Goal: Transaction & Acquisition: Purchase product/service

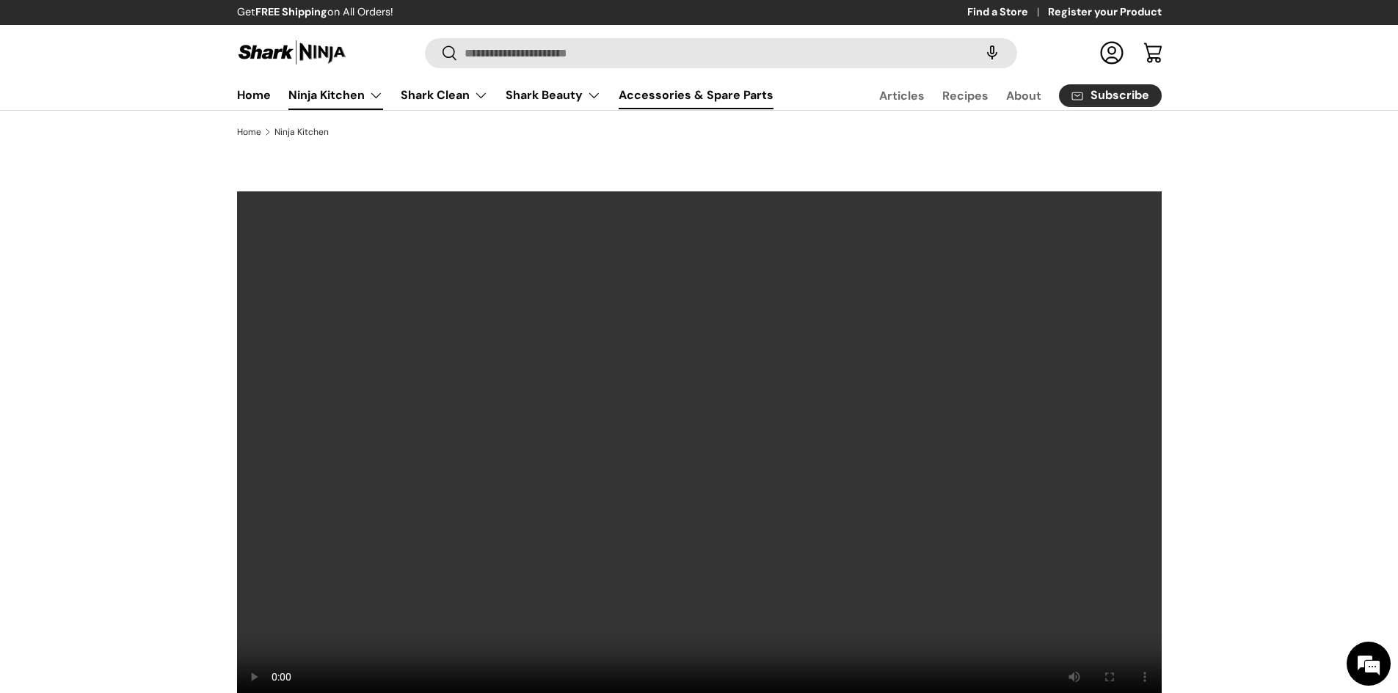
click at [658, 98] on link "Accessories & Spare Parts" at bounding box center [696, 95] width 155 height 29
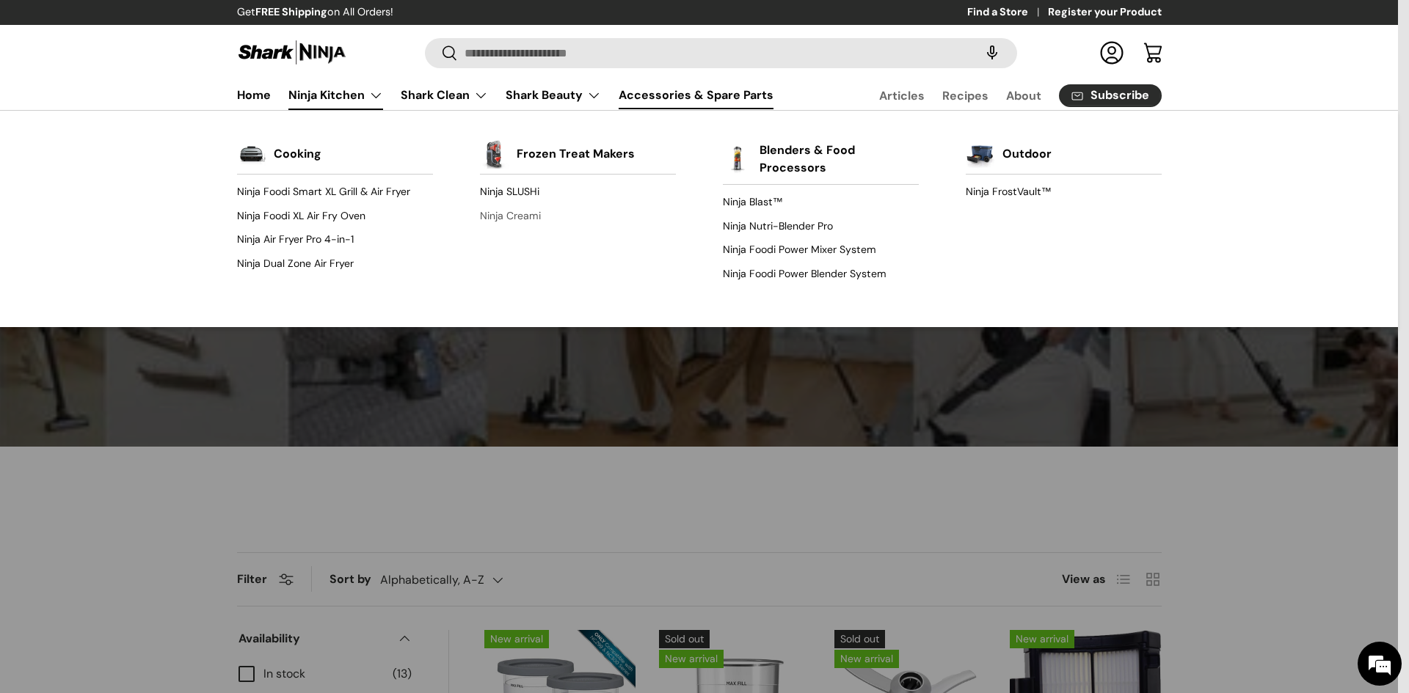
click at [505, 211] on link "Ninja Creami" at bounding box center [578, 215] width 196 height 23
